Goal: Information Seeking & Learning: Learn about a topic

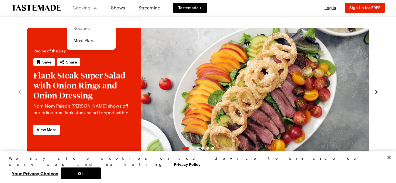
click at [81, 29] on link "Recipes" at bounding box center [91, 28] width 42 height 12
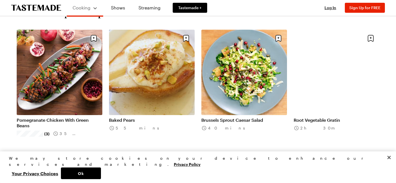
scroll to position [205, 0]
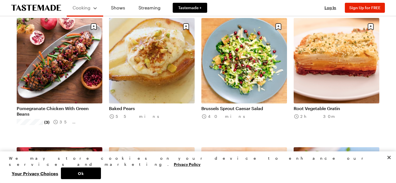
click at [172, 145] on div "Pomegranate Chicken With Green Beans (3) 35 mins Baked Pears 55 mins Brussels S…" at bounding box center [198, 144] width 362 height 252
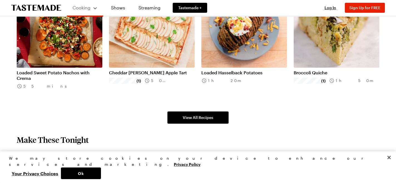
scroll to position [371, 0]
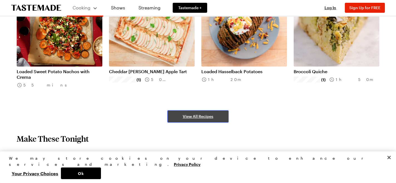
click at [206, 121] on link "View All Recipes" at bounding box center [197, 117] width 61 height 12
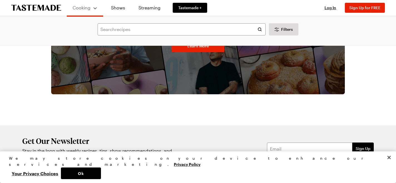
scroll to position [1489, 0]
